Goal: Complete application form

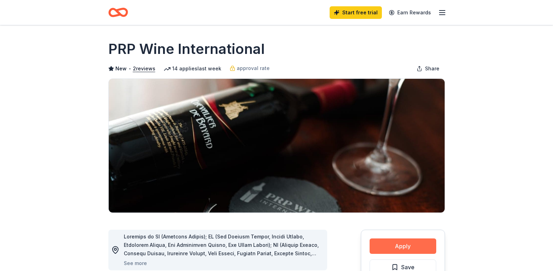
click at [391, 240] on button "Apply" at bounding box center [402, 246] width 67 height 15
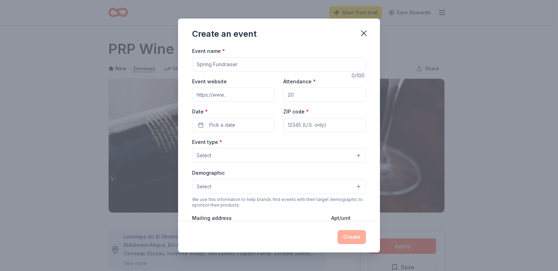
click at [246, 63] on input "Event name *" at bounding box center [279, 64] width 174 height 14
type input "honor Thursday morning Bowling Veterans"
click at [199, 126] on button "Pick a date" at bounding box center [233, 125] width 83 height 14
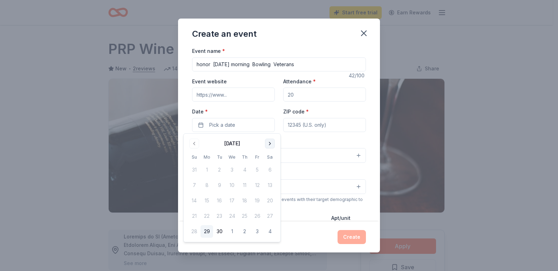
click at [271, 142] on button "Go to next month" at bounding box center [270, 144] width 10 height 10
click at [270, 144] on button "Go to next month" at bounding box center [270, 144] width 10 height 10
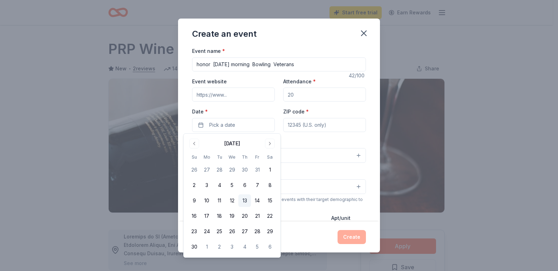
click at [243, 198] on button "13" at bounding box center [244, 201] width 13 height 13
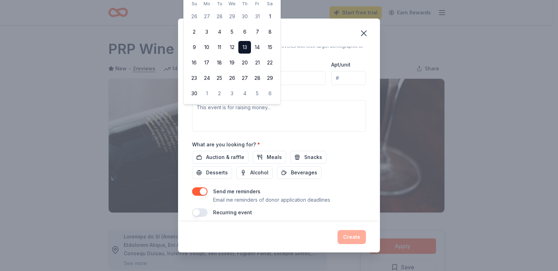
click at [241, 44] on button "13" at bounding box center [244, 47] width 13 height 13
click at [243, 47] on button "13" at bounding box center [244, 47] width 13 height 13
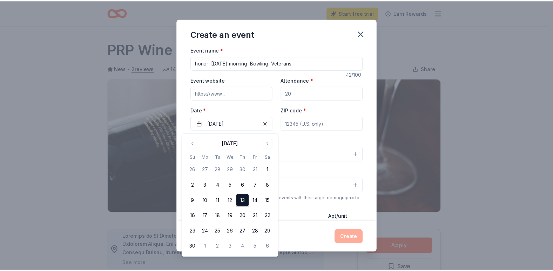
scroll to position [0, 0]
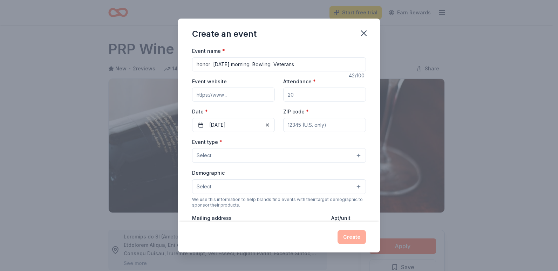
click at [311, 109] on div "ZIP code *" at bounding box center [324, 119] width 83 height 25
click at [366, 35] on icon "button" at bounding box center [363, 33] width 5 height 5
click at [364, 32] on icon "button" at bounding box center [364, 33] width 10 height 10
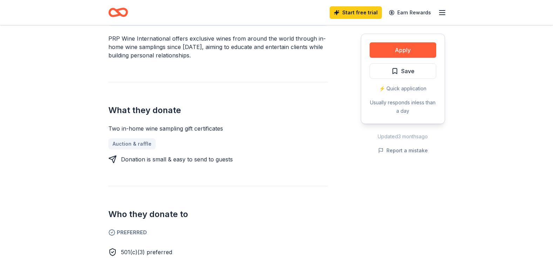
scroll to position [301, 0]
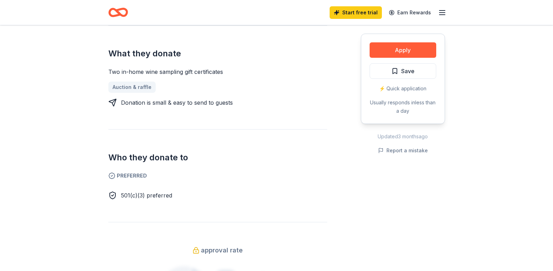
click at [127, 176] on span "Preferred" at bounding box center [217, 176] width 219 height 8
click at [406, 86] on div "⚡️ Quick application" at bounding box center [402, 88] width 67 height 8
click at [403, 88] on div "⚡️ Quick application" at bounding box center [402, 88] width 67 height 8
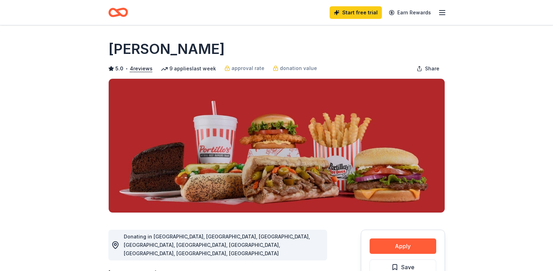
scroll to position [237, 0]
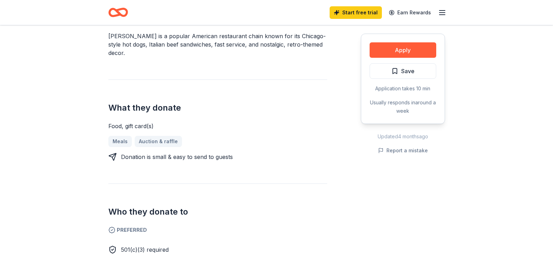
click at [120, 136] on div "Meals Auction & raffle" at bounding box center [217, 141] width 219 height 11
click at [156, 136] on div "Donating in AZ, CA, FL, IA, IL, IN, MN, TX, WI Portillo's is a popular American…" at bounding box center [217, 115] width 219 height 278
click at [406, 87] on div "Application takes 10 min" at bounding box center [402, 88] width 67 height 8
click at [402, 87] on div "Application takes 10 min" at bounding box center [402, 88] width 67 height 8
click at [401, 50] on button "Apply" at bounding box center [402, 49] width 67 height 15
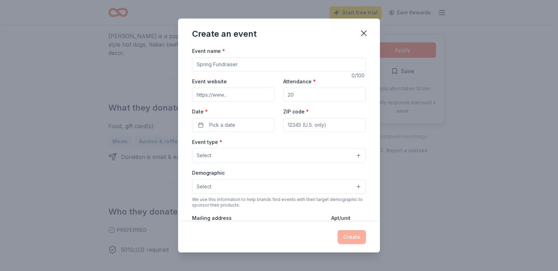
click at [243, 62] on input "Event name *" at bounding box center [279, 64] width 174 height 14
click at [202, 124] on button "Pick a date" at bounding box center [233, 125] width 83 height 14
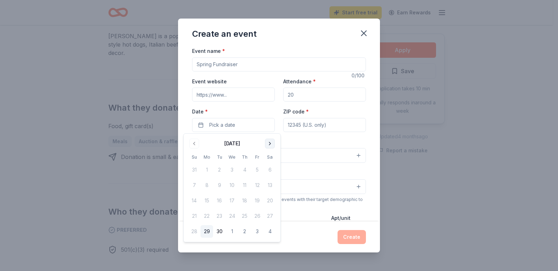
click at [265, 142] on button "Go to next month" at bounding box center [270, 144] width 10 height 10
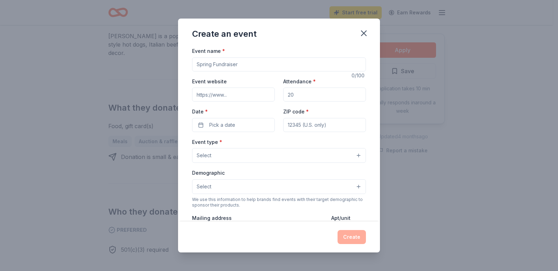
click at [242, 68] on input "Event name *" at bounding box center [279, 64] width 174 height 14
click at [361, 35] on icon "button" at bounding box center [364, 33] width 10 height 10
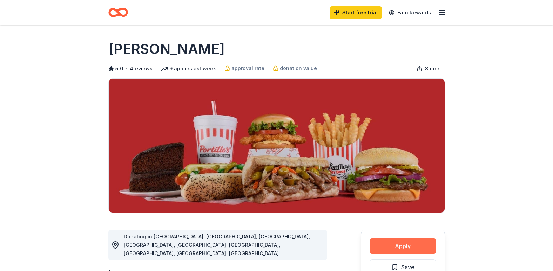
click at [404, 248] on button "Apply" at bounding box center [402, 246] width 67 height 15
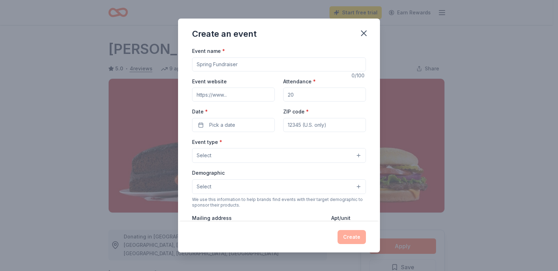
drag, startPoint x: 232, startPoint y: 47, endPoint x: 228, endPoint y: 53, distance: 7.2
click at [228, 53] on div "Event name *" at bounding box center [279, 59] width 174 height 25
click at [219, 56] on div "Event name *" at bounding box center [279, 59] width 174 height 25
click at [245, 66] on input "Event name *" at bounding box center [279, 64] width 174 height 14
type input "V"
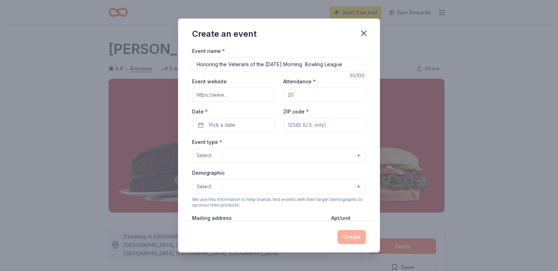
type input "Honoring the Veterans of the Thursday Morning Bowling League"
click at [294, 94] on input "Attendance *" at bounding box center [324, 95] width 83 height 14
type input "36"
click at [229, 94] on input "Event website" at bounding box center [233, 95] width 83 height 14
click at [201, 125] on button "Pick a date" at bounding box center [233, 125] width 83 height 14
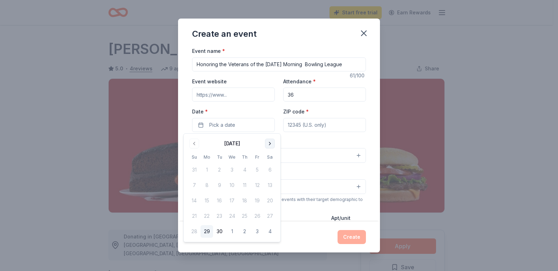
click at [270, 144] on button "Go to next month" at bounding box center [270, 144] width 10 height 10
click at [270, 142] on button "Go to next month" at bounding box center [270, 144] width 10 height 10
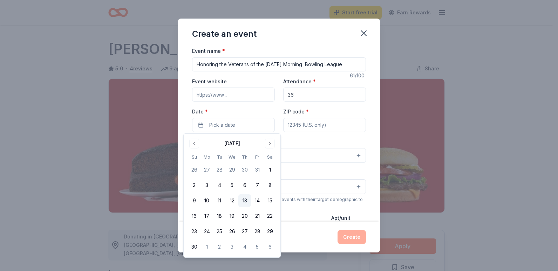
click at [244, 200] on button "13" at bounding box center [244, 201] width 13 height 13
click at [247, 199] on button "13" at bounding box center [244, 201] width 13 height 13
click at [244, 201] on button "13" at bounding box center [244, 201] width 13 height 13
click at [312, 112] on div "ZIP code *" at bounding box center [324, 119] width 83 height 25
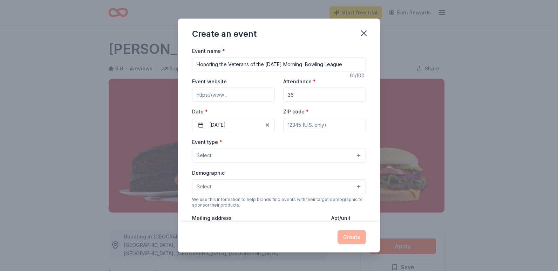
click at [214, 153] on button "Select" at bounding box center [279, 155] width 174 height 15
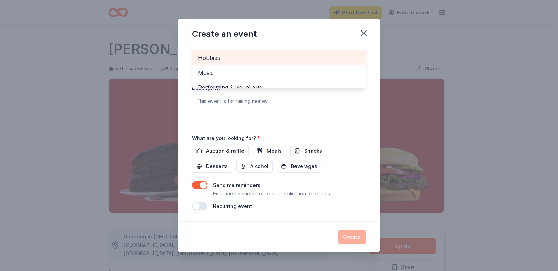
scroll to position [23, 0]
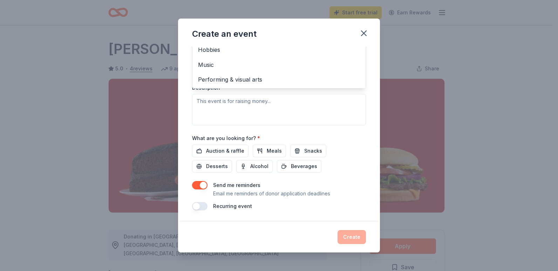
click at [270, 150] on div "Event name * Honoring the Veterans of the Thursday Morning Bowling League 61 /1…" at bounding box center [279, 49] width 174 height 324
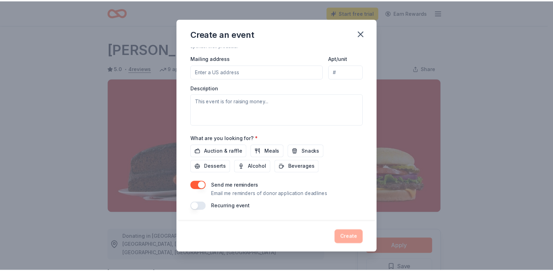
scroll to position [21, 0]
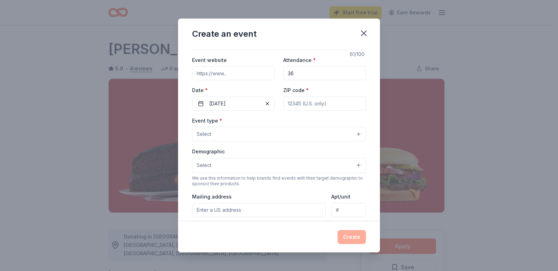
drag, startPoint x: 362, startPoint y: 34, endPoint x: 314, endPoint y: 37, distance: 47.8
click at [361, 34] on icon "button" at bounding box center [364, 33] width 10 height 10
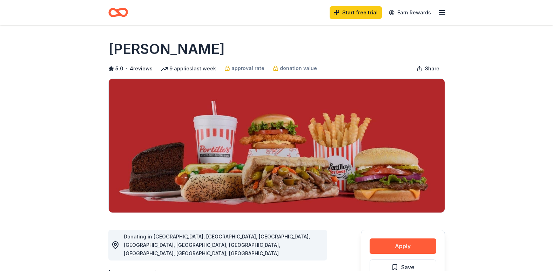
scroll to position [237, 0]
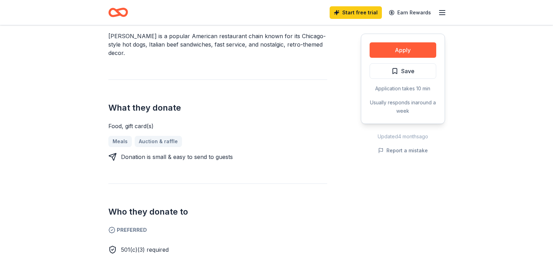
click at [140, 122] on div "Food, gift card(s)" at bounding box center [217, 126] width 219 height 8
click at [121, 136] on div "Meals Auction & raffle" at bounding box center [217, 141] width 219 height 11
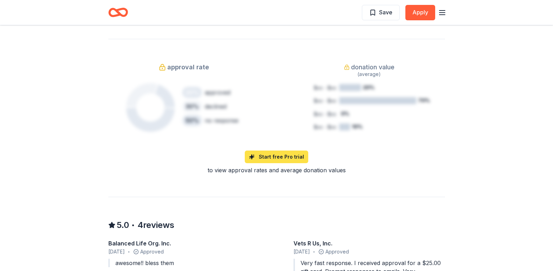
click at [287, 151] on link "Start free Pro trial" at bounding box center [276, 157] width 63 height 13
